Goal: Information Seeking & Learning: Learn about a topic

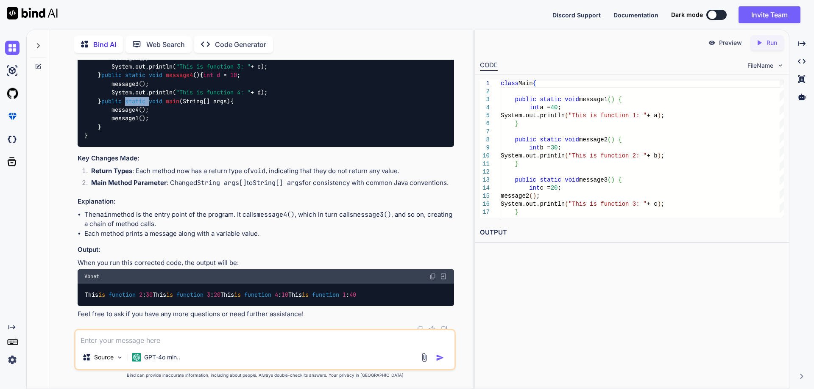
scroll to position [254, 0]
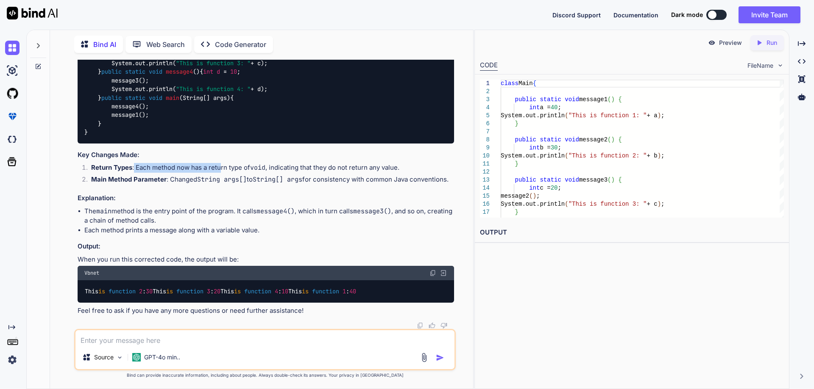
drag, startPoint x: 134, startPoint y: 250, endPoint x: 220, endPoint y: 253, distance: 86.5
click at [220, 175] on li "Return Types : Each method now has a return type of void , indicating that they…" at bounding box center [269, 169] width 370 height 12
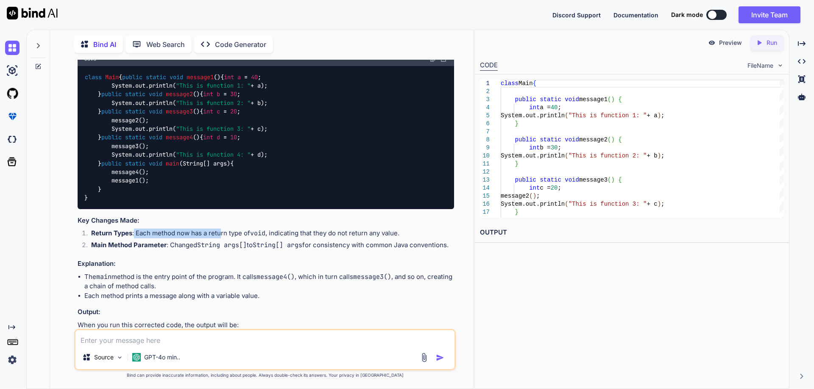
scroll to position [212, 0]
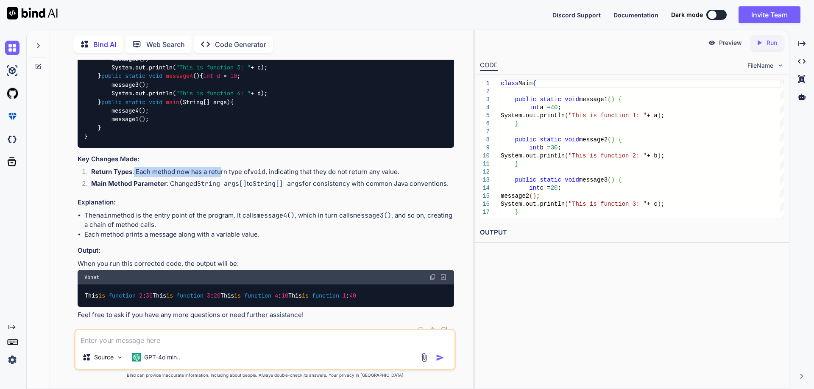
click at [137, 179] on li "Return Types : Each method now has a return type of void , indicating that they…" at bounding box center [269, 173] width 370 height 12
click at [138, 179] on li "Return Types : Each method now has a return type of void , indicating that they…" at bounding box center [269, 173] width 370 height 12
click at [146, 179] on li "Return Types : Each method now has a return type of void , indicating that they…" at bounding box center [269, 173] width 370 height 12
click at [171, 179] on li "Return Types : Each method now has a return type of void , indicating that they…" at bounding box center [269, 173] width 370 height 12
drag, startPoint x: 182, startPoint y: 292, endPoint x: 401, endPoint y: 289, distance: 219.1
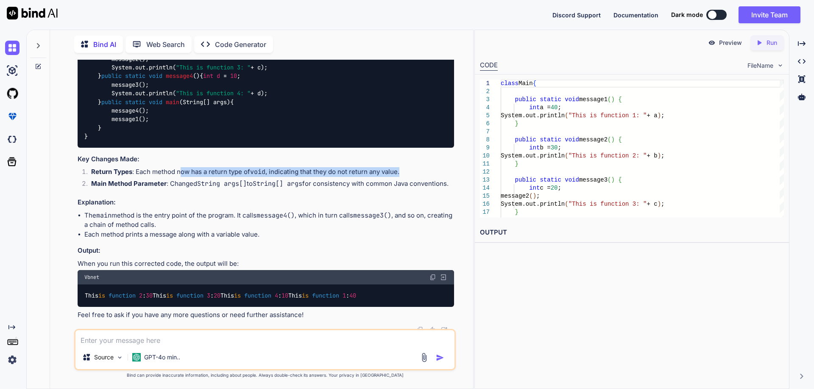
click at [401, 179] on li "Return Types : Each method now has a return type of void , indicating that they…" at bounding box center [269, 173] width 370 height 12
click at [402, 179] on li "Return Types : Each method now has a return type of void , indicating that they…" at bounding box center [269, 173] width 370 height 12
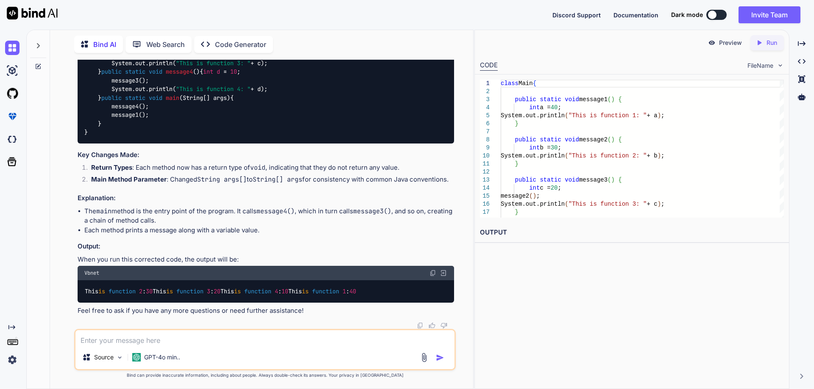
scroll to position [339, 0]
drag, startPoint x: 240, startPoint y: 209, endPoint x: 300, endPoint y: 212, distance: 59.8
click at [300, 212] on li "The main method is the entry point of the program. It calls message4() , which …" at bounding box center [269, 216] width 370 height 19
drag, startPoint x: 306, startPoint y: 209, endPoint x: 343, endPoint y: 211, distance: 37.4
click at [343, 211] on li "The main method is the entry point of the program. It calls message4() , which …" at bounding box center [269, 216] width 370 height 19
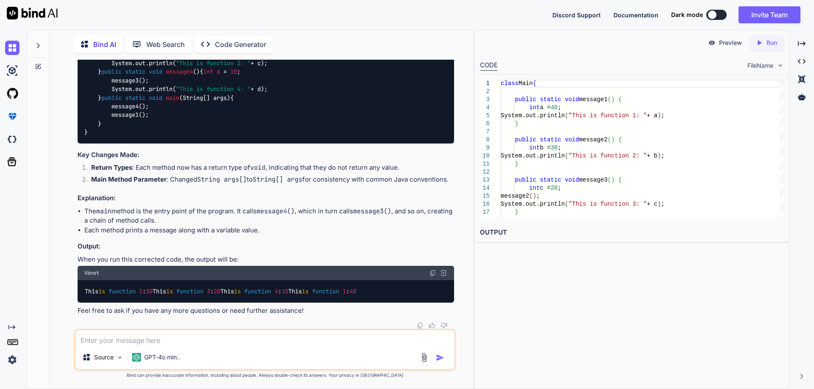
click at [335, 215] on li "The main method is the entry point of the program. It calls message4() , which …" at bounding box center [269, 216] width 370 height 19
drag, startPoint x: 347, startPoint y: 208, endPoint x: 393, endPoint y: 206, distance: 45.8
click at [393, 207] on li "The main method is the entry point of the program. It calls message4() , which …" at bounding box center [269, 216] width 370 height 19
drag, startPoint x: 84, startPoint y: 220, endPoint x: 187, endPoint y: 220, distance: 103.0
click at [187, 220] on li "The main method is the entry point of the program. It calls message4() , which …" at bounding box center [269, 216] width 370 height 19
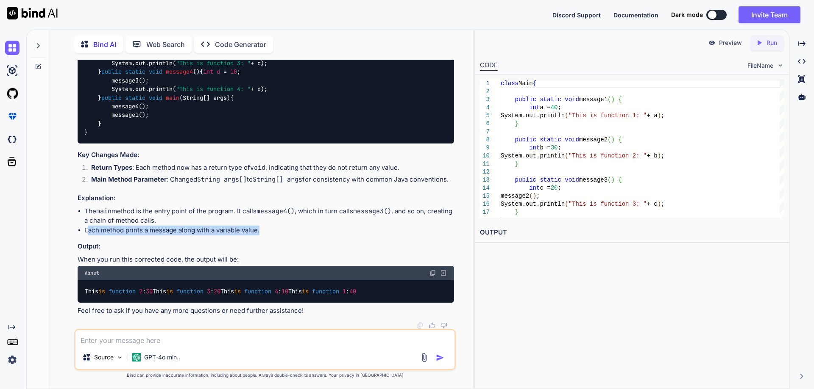
drag, startPoint x: 86, startPoint y: 229, endPoint x: 280, endPoint y: 228, distance: 193.7
click at [280, 228] on li "Each method prints a message along with a variable value." at bounding box center [269, 231] width 370 height 10
drag, startPoint x: 124, startPoint y: 228, endPoint x: 288, endPoint y: 231, distance: 163.6
click at [288, 231] on li "Each method prints a message along with a variable value." at bounding box center [269, 231] width 370 height 10
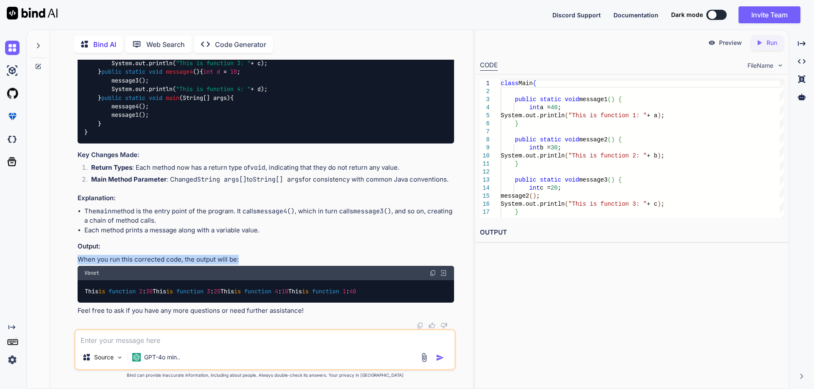
drag, startPoint x: 79, startPoint y: 259, endPoint x: 239, endPoint y: 256, distance: 160.2
click at [239, 256] on p "When you run this corrected code, the output will be:" at bounding box center [266, 260] width 376 height 10
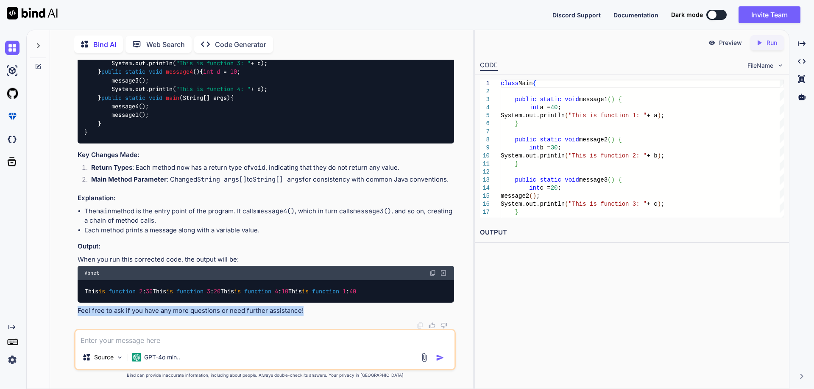
drag, startPoint x: 77, startPoint y: 311, endPoint x: 317, endPoint y: 313, distance: 240.7
click at [317, 313] on div "You // Online Java Compiler // Use this editor to write, compile and run your J…" at bounding box center [266, 195] width 380 height 270
click at [318, 313] on p "Feel free to ask if you have any more questions or need further assistance!" at bounding box center [266, 311] width 376 height 10
click at [117, 342] on textarea at bounding box center [264, 338] width 379 height 15
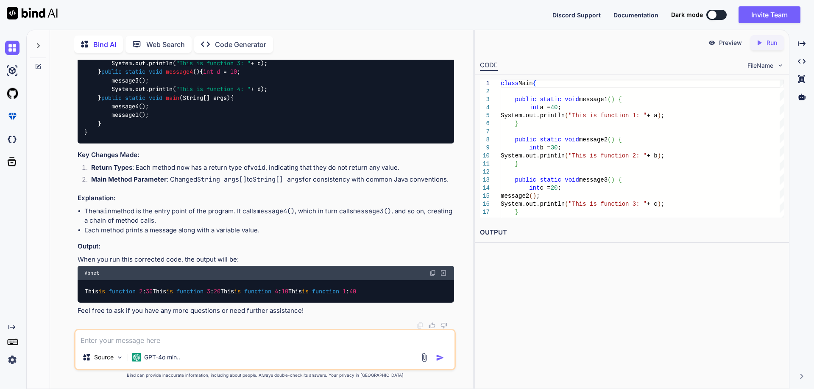
paste textarea "abstract class GeeksHelp { abstract void check(String name); // Abstract method…"
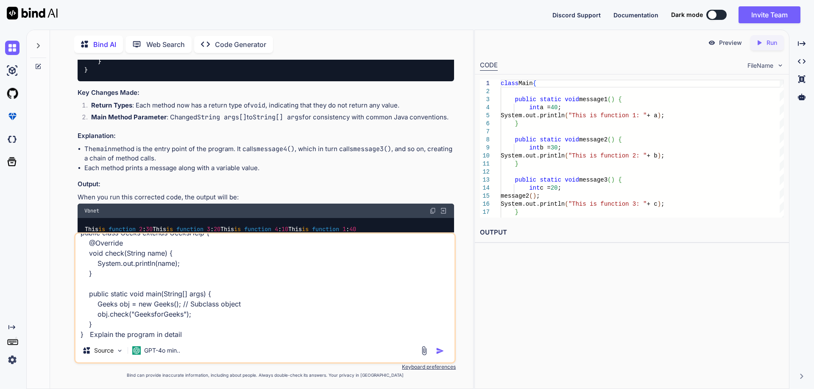
type textarea "abstract class GeeksHelp { abstract void check(String name); // Abstract method…"
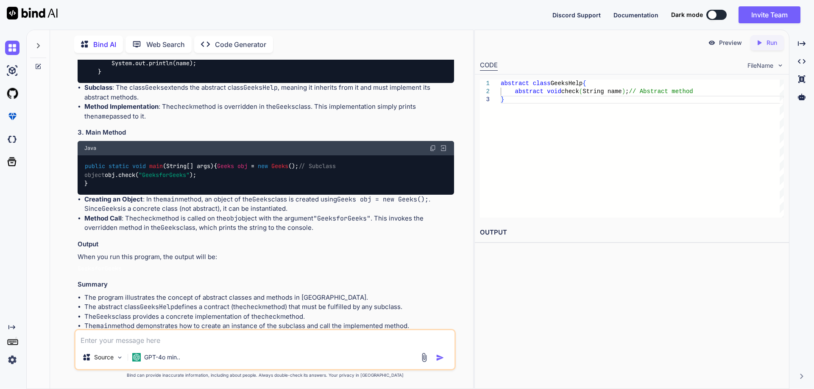
scroll to position [745, 0]
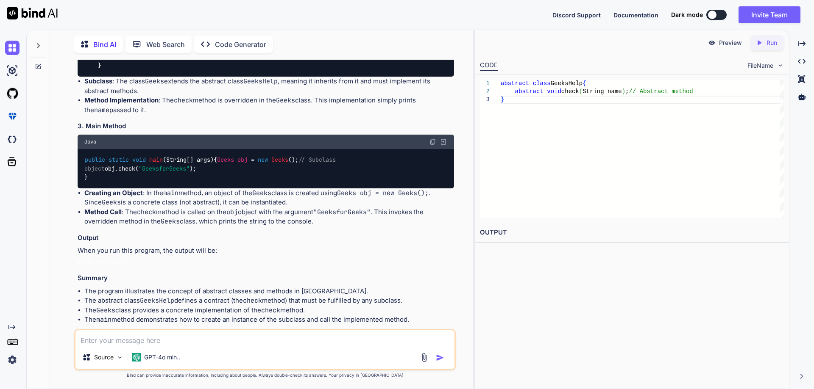
drag, startPoint x: 84, startPoint y: 169, endPoint x: 186, endPoint y: 169, distance: 101.7
click at [186, 11] on h3 "2. Subclass Implementation" at bounding box center [266, 6] width 376 height 10
drag, startPoint x: 221, startPoint y: 154, endPoint x: 108, endPoint y: 159, distance: 112.8
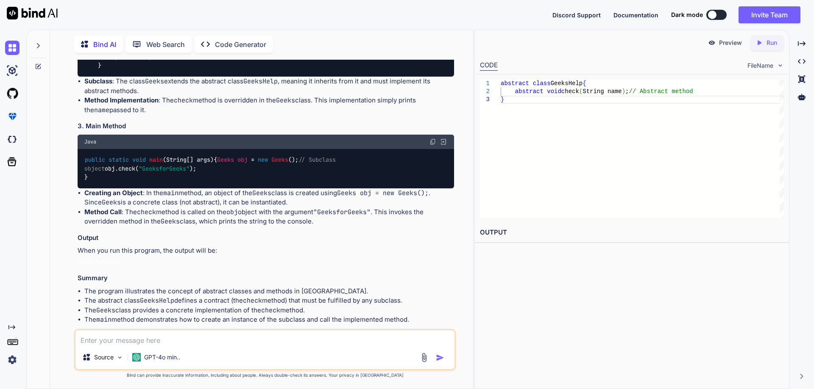
drag, startPoint x: 110, startPoint y: 154, endPoint x: 248, endPoint y: 156, distance: 138.6
drag, startPoint x: 100, startPoint y: 155, endPoint x: 328, endPoint y: 155, distance: 227.6
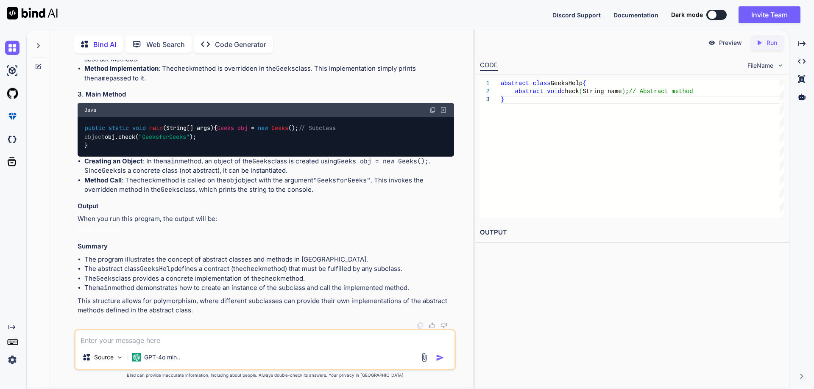
scroll to position [829, 0]
drag, startPoint x: 119, startPoint y: 170, endPoint x: 284, endPoint y: 173, distance: 165.3
click at [284, 64] on li "Subclass : The class Geeks extends the abstract class GeeksHelp , meaning it in…" at bounding box center [269, 54] width 370 height 19
click at [328, 64] on li "Subclass : The class Geeks extends the abstract class GeeksHelp , meaning it in…" at bounding box center [269, 54] width 370 height 19
click at [315, 64] on li "Subclass : The class Geeks extends the abstract class GeeksHelp , meaning it in…" at bounding box center [269, 54] width 370 height 19
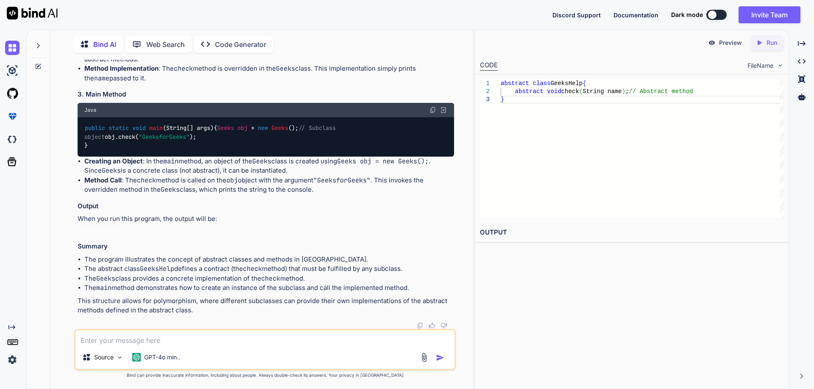
drag, startPoint x: 321, startPoint y: 170, endPoint x: 369, endPoint y: 171, distance: 47.9
click at [369, 64] on li "Subclass : The class Geeks extends the abstract class GeeksHelp , meaning it in…" at bounding box center [269, 54] width 370 height 19
click at [364, 64] on li "Subclass : The class Geeks extends the abstract class GeeksHelp , meaning it in…" at bounding box center [269, 54] width 370 height 19
drag, startPoint x: 142, startPoint y: 177, endPoint x: 121, endPoint y: 170, distance: 22.2
click at [121, 64] on li "Subclass : The class Geeks extends the abstract class GeeksHelp , meaning it in…" at bounding box center [269, 54] width 370 height 19
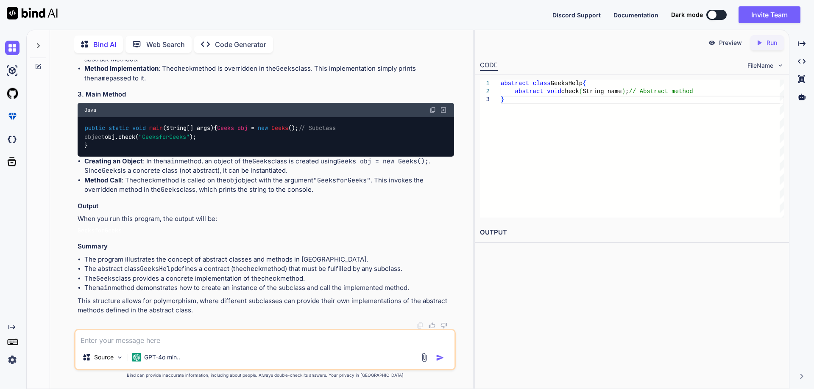
click at [163, 100] on h3 "3. Main Method" at bounding box center [266, 95] width 376 height 10
drag, startPoint x: 122, startPoint y: 168, endPoint x: 275, endPoint y: 166, distance: 153.0
click at [275, 64] on li "Subclass : The class Geeks extends the abstract class GeeksHelp , meaning it in…" at bounding box center [269, 54] width 370 height 19
drag, startPoint x: 288, startPoint y: 169, endPoint x: 153, endPoint y: 186, distance: 136.4
click at [440, 64] on li "Subclass : The class Geeks extends the abstract class GeeksHelp , meaning it in…" at bounding box center [269, 54] width 370 height 19
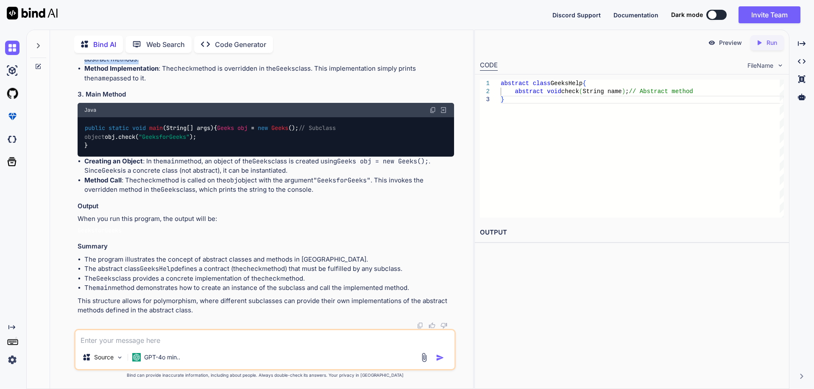
drag, startPoint x: 140, startPoint y: 181, endPoint x: 80, endPoint y: 180, distance: 60.2
click at [80, 83] on ul "Subclass : The class Geeks extends the abstract class GeeksHelp , meaning it in…" at bounding box center [266, 64] width 376 height 38
click at [174, 83] on li "Method Implementation : The check method is overridden in the Geeks class. This…" at bounding box center [269, 73] width 370 height 19
drag, startPoint x: 167, startPoint y: 188, endPoint x: 316, endPoint y: 190, distance: 149.6
click at [317, 83] on li "Method Implementation : The check method is overridden in the Geeks class. This…" at bounding box center [269, 73] width 370 height 19
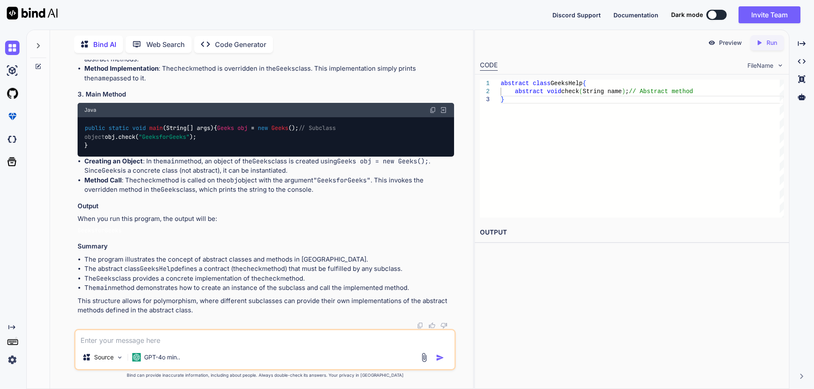
click at [327, 83] on li "Method Implementation : The check method is overridden in the Geeks class. This…" at bounding box center [269, 73] width 370 height 19
drag, startPoint x: 314, startPoint y: 189, endPoint x: 263, endPoint y: 189, distance: 51.3
click at [263, 83] on li "Method Implementation : The check method is overridden in the Geeks class. This…" at bounding box center [269, 73] width 370 height 19
drag, startPoint x: 326, startPoint y: 188, endPoint x: 453, endPoint y: 191, distance: 127.6
click at [453, 83] on li "Method Implementation : The check method is overridden in the Geeks class. This…" at bounding box center [269, 73] width 370 height 19
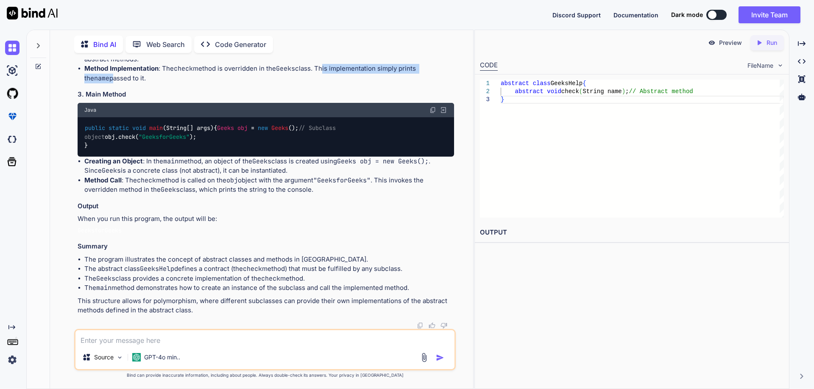
drag, startPoint x: 117, startPoint y: 198, endPoint x: 78, endPoint y: 192, distance: 39.0
click at [84, 83] on li "Method Implementation : The check method is overridden in the Geeks class. This…" at bounding box center [269, 73] width 370 height 19
drag, startPoint x: 87, startPoint y: 164, endPoint x: 220, endPoint y: 162, distance: 133.5
click at [220, 150] on code "public static void main (String[] args) { Geeks obj = new Geeks (); // Subclass…" at bounding box center [211, 137] width 255 height 26
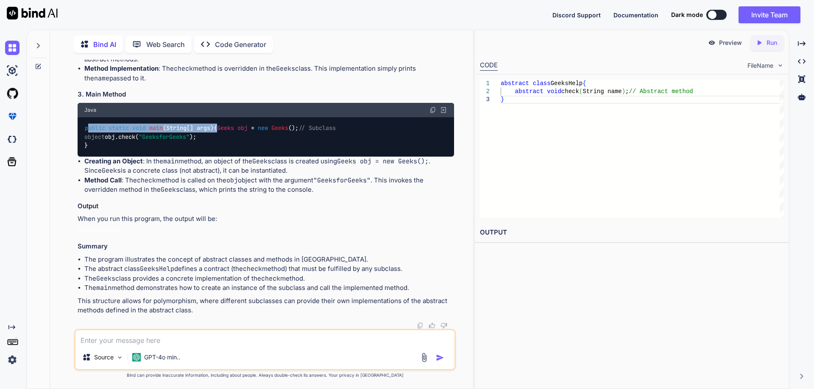
drag, startPoint x: 96, startPoint y: 175, endPoint x: 184, endPoint y: 172, distance: 87.8
click at [184, 150] on code "public static void main (String[] args) { Geeks obj = new Geeks (); // Subclass…" at bounding box center [211, 137] width 255 height 26
drag, startPoint x: 96, startPoint y: 181, endPoint x: 190, endPoint y: 184, distance: 94.1
click at [190, 150] on code "public static void main (String[] args) { Geeks obj = new Geeks (); // Subclass…" at bounding box center [211, 137] width 255 height 26
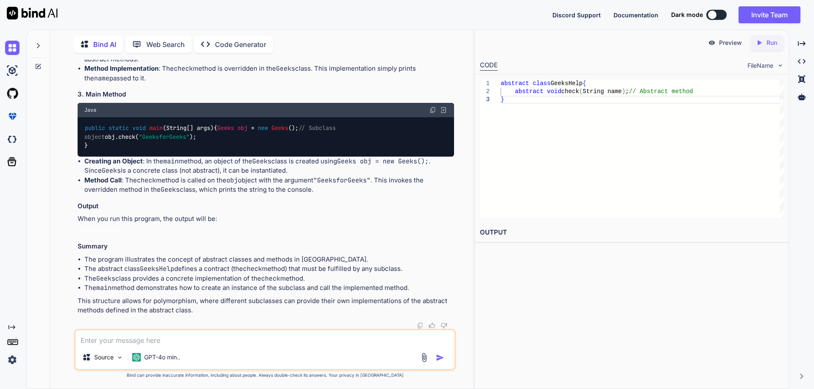
click at [143, 174] on li "Creating an Object : In the main method, an object of the Geeks class is create…" at bounding box center [269, 166] width 370 height 19
drag, startPoint x: 216, startPoint y: 259, endPoint x: 344, endPoint y: 259, distance: 128.0
click at [344, 259] on li "The program illustrates the concept of abstract classes and methods in [GEOGRAP…" at bounding box center [269, 260] width 370 height 10
drag, startPoint x: 108, startPoint y: 272, endPoint x: 231, endPoint y: 269, distance: 123.4
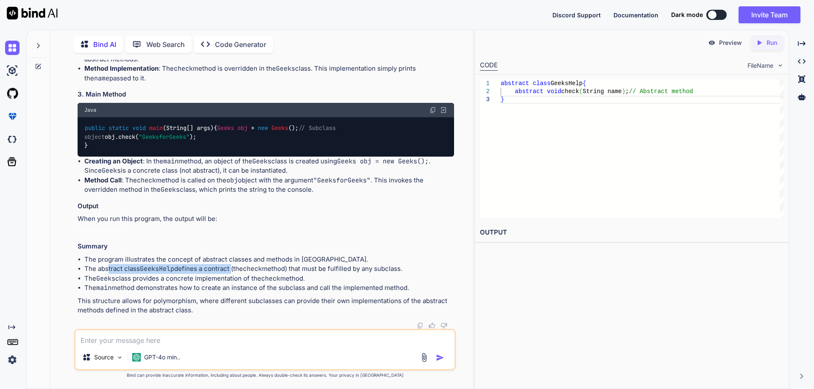
click at [231, 269] on li "The abstract class GeeksHelp defines a contract (the check method) that must be…" at bounding box center [269, 269] width 370 height 10
click at [235, 272] on li "The abstract class GeeksHelp defines a contract (the check method) that must be…" at bounding box center [269, 269] width 370 height 10
drag, startPoint x: 298, startPoint y: 271, endPoint x: 409, endPoint y: 272, distance: 111.5
click at [409, 272] on li "The abstract class GeeksHelp defines a contract (the check method) that must be…" at bounding box center [269, 269] width 370 height 10
click at [399, 284] on li "The main method demonstrates how to create an instance of the subclass and call…" at bounding box center [269, 289] width 370 height 10
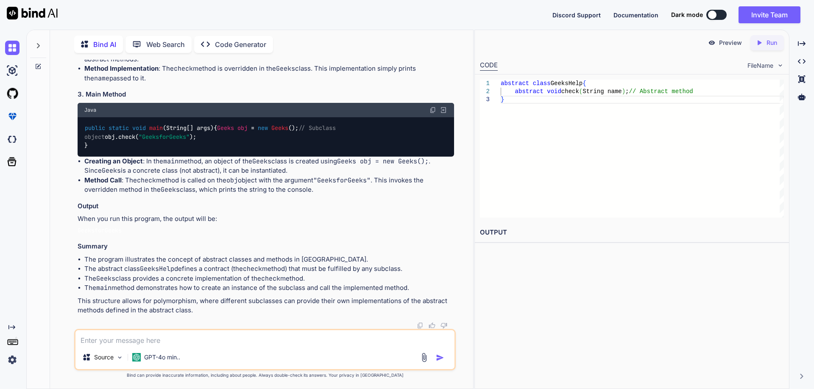
click at [128, 275] on li "The Geeks class provides a concrete implementation of the check method." at bounding box center [269, 279] width 370 height 10
drag, startPoint x: 149, startPoint y: 279, endPoint x: 310, endPoint y: 279, distance: 160.6
click at [310, 279] on li "The Geeks class provides a concrete implementation of the check method." at bounding box center [269, 279] width 370 height 10
click at [206, 286] on li "The main method demonstrates how to create an instance of the subclass and call…" at bounding box center [269, 289] width 370 height 10
drag, startPoint x: 204, startPoint y: 292, endPoint x: 46, endPoint y: 291, distance: 157.7
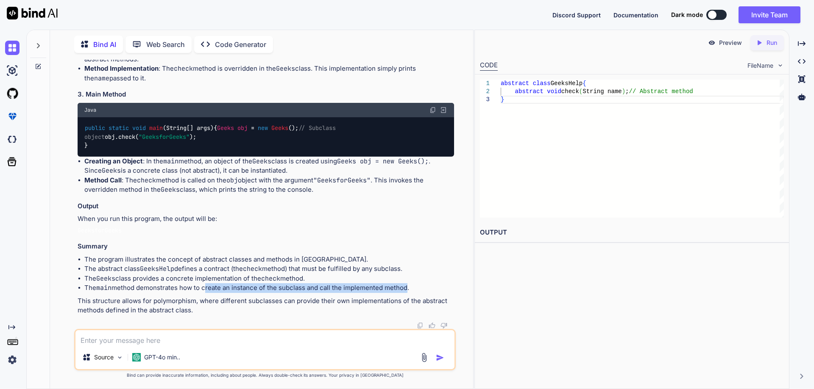
click at [291, 291] on li "The main method demonstrates how to create an instance of the subclass and call…" at bounding box center [269, 289] width 370 height 10
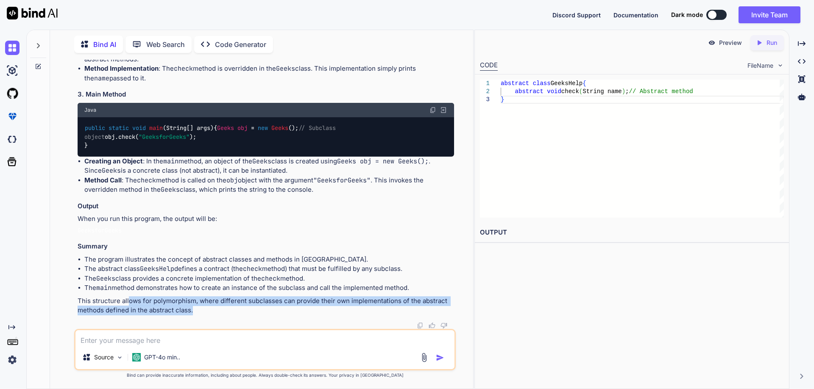
drag, startPoint x: 220, startPoint y: 310, endPoint x: 127, endPoint y: 298, distance: 93.6
click at [127, 298] on p "This structure allows for polymorphism, where different subclasses can provide …" at bounding box center [266, 306] width 376 height 19
click at [207, 303] on p "This structure allows for polymorphism, where different subclasses can provide …" at bounding box center [266, 306] width 376 height 19
drag, startPoint x: 204, startPoint y: 302, endPoint x: 456, endPoint y: 308, distance: 252.7
click at [456, 308] on div "You // Online Java Compiler // Use this editor to write, compile and run your J…" at bounding box center [265, 224] width 416 height 329
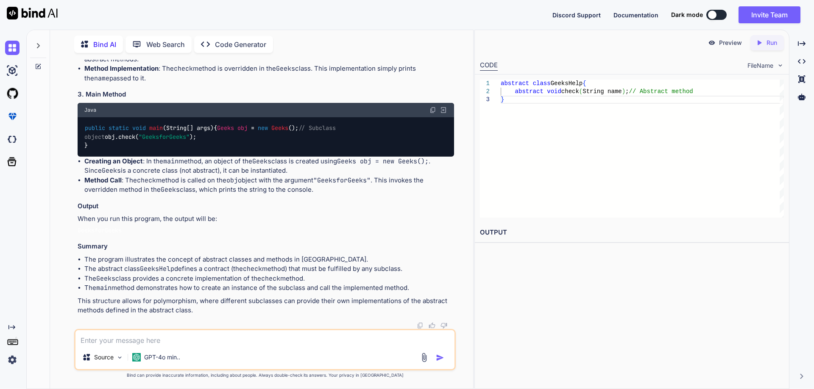
click at [189, 262] on li "The program illustrates the concept of abstract classes and methods in [GEOGRAP…" at bounding box center [269, 260] width 370 height 10
